Goal: Complete application form

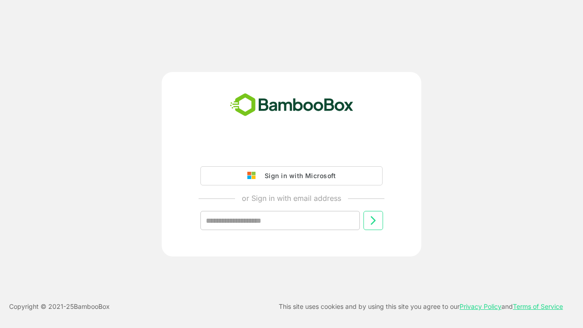
type input "**********"
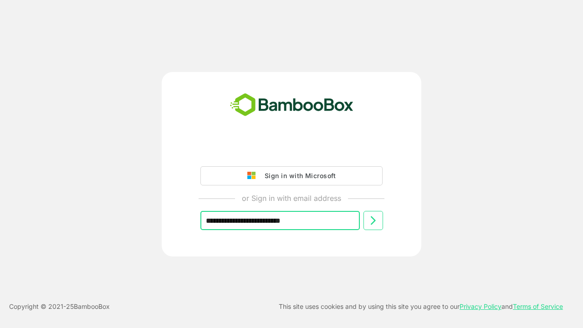
click at [373, 221] on icon at bounding box center [373, 220] width 11 height 11
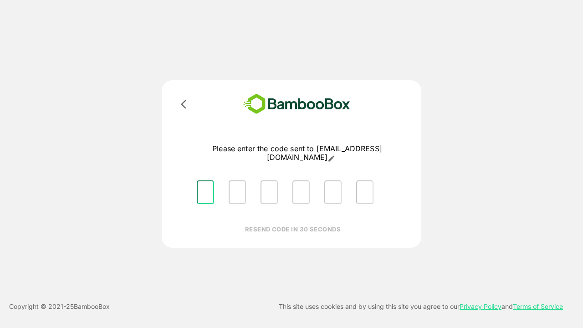
type input "*"
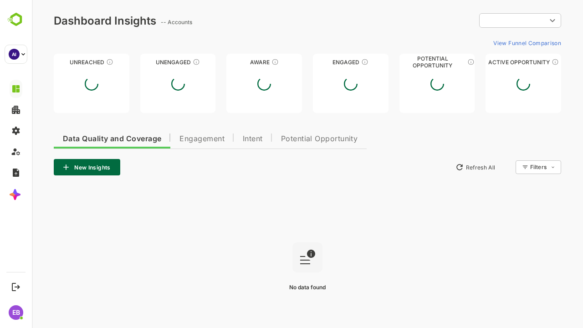
type input "**********"
